Goal: Task Accomplishment & Management: Manage account settings

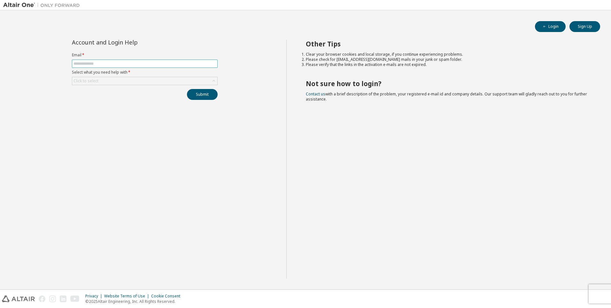
click at [84, 61] on span at bounding box center [145, 63] width 146 height 8
click at [87, 66] on span at bounding box center [145, 63] width 146 height 8
click at [94, 64] on input "text" at bounding box center [145, 63] width 143 height 5
type input "**********"
click at [194, 79] on div "Click to select" at bounding box center [144, 81] width 145 height 8
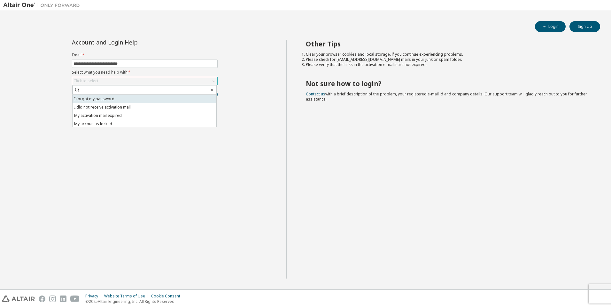
click at [143, 99] on li "I forgot my password" at bounding box center [145, 99] width 144 height 8
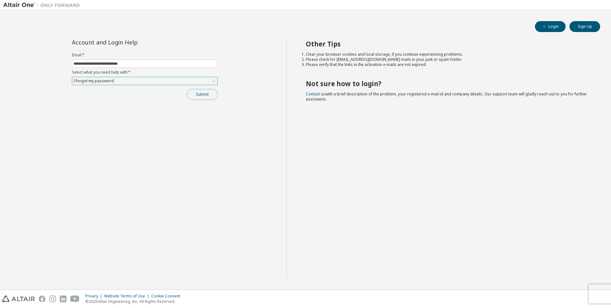
click at [203, 93] on button "Submit" at bounding box center [202, 94] width 31 height 11
click at [196, 96] on button "Submit" at bounding box center [202, 94] width 31 height 11
click at [557, 26] on button "Login" at bounding box center [550, 26] width 31 height 11
click at [141, 64] on input "text" at bounding box center [145, 63] width 143 height 5
type input "**********"
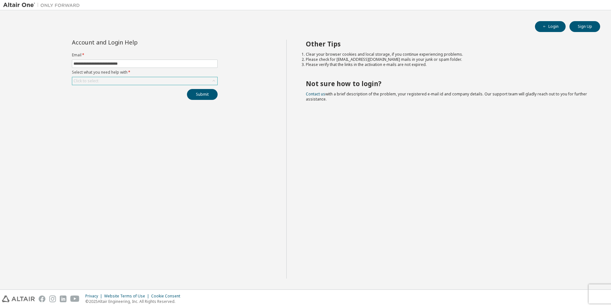
click at [139, 83] on div "Click to select" at bounding box center [144, 81] width 145 height 8
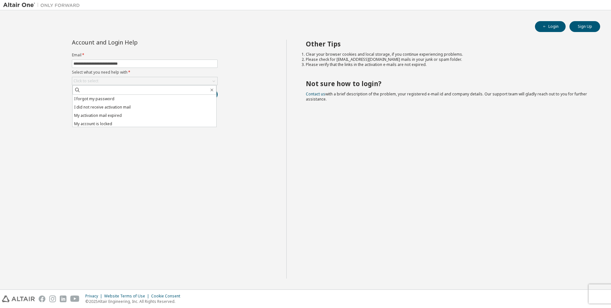
click at [114, 97] on li "I forgot my password" at bounding box center [145, 99] width 144 height 8
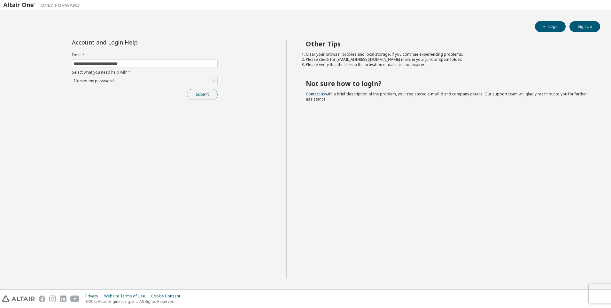
click at [198, 94] on button "Submit" at bounding box center [202, 94] width 31 height 11
click at [202, 93] on button "Submit" at bounding box center [202, 94] width 31 height 11
click at [210, 98] on button "Submit" at bounding box center [202, 94] width 31 height 11
click at [210, 95] on button "Submit" at bounding box center [202, 94] width 31 height 11
